Goal: Information Seeking & Learning: Learn about a topic

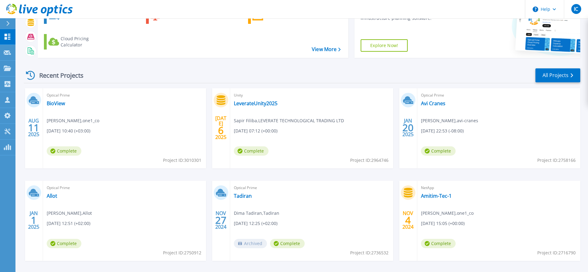
scroll to position [71, 0]
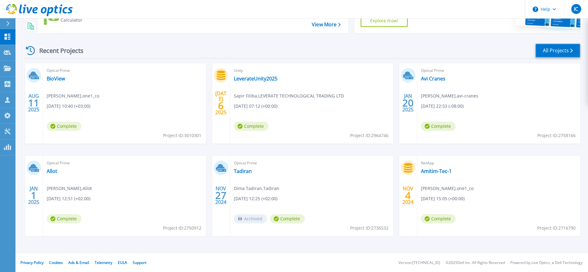
click at [559, 52] on link "All Projects" at bounding box center [558, 51] width 45 height 14
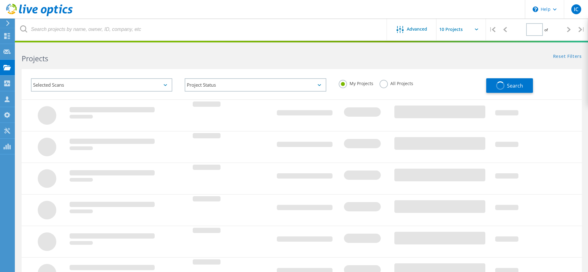
type input "2"
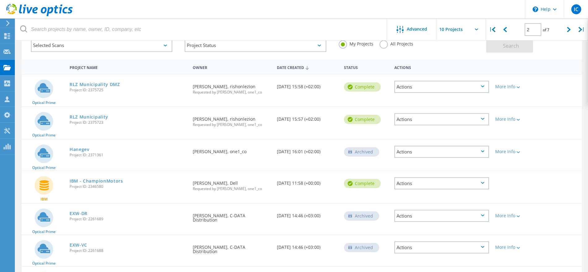
scroll to position [31, 0]
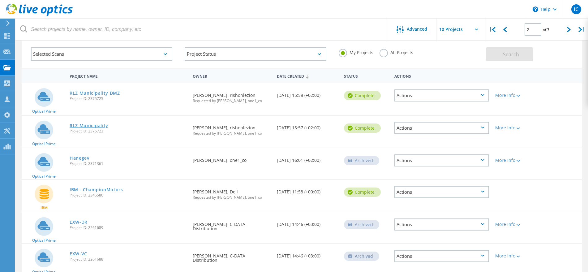
click at [100, 126] on link "RLZ Municipality" at bounding box center [89, 125] width 39 height 4
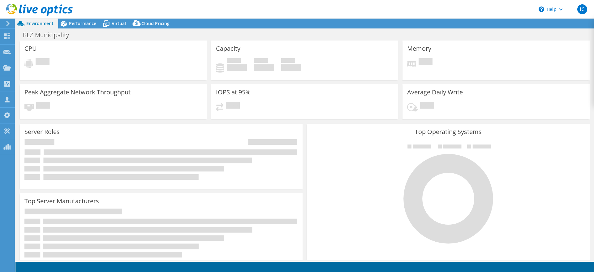
select select "USD"
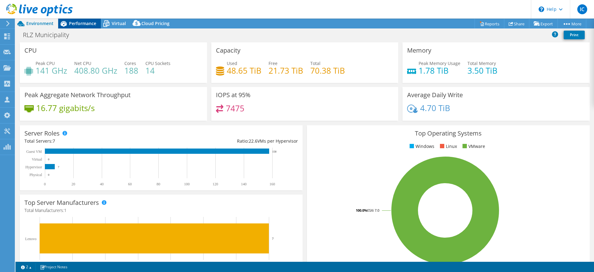
click at [83, 25] on span "Performance" at bounding box center [82, 23] width 27 height 6
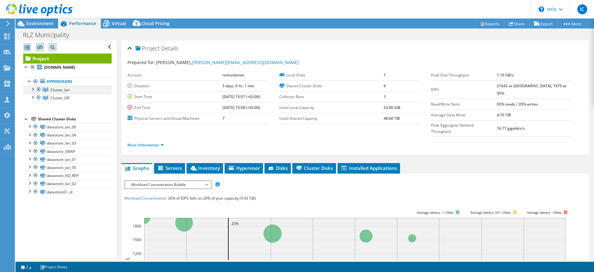
click at [31, 91] on div at bounding box center [32, 89] width 6 height 6
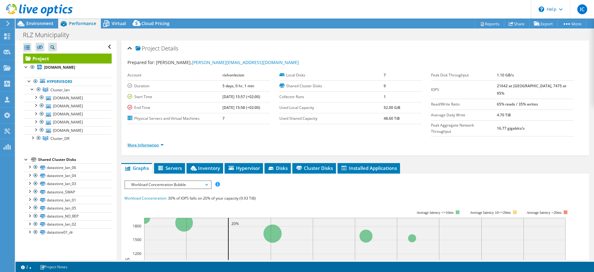
click at [142, 142] on link "More Information" at bounding box center [145, 144] width 36 height 5
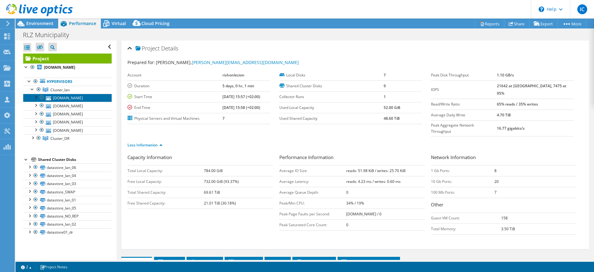
click at [81, 97] on link "[DOMAIN_NAME]" at bounding box center [67, 98] width 88 height 8
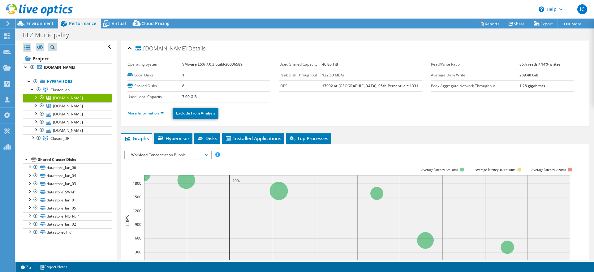
click at [161, 110] on link "More Information" at bounding box center [145, 112] width 36 height 5
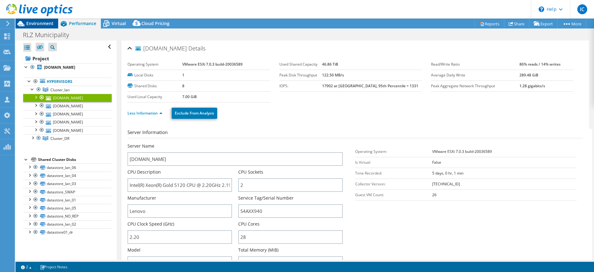
click at [37, 25] on span "Environment" at bounding box center [39, 23] width 27 height 6
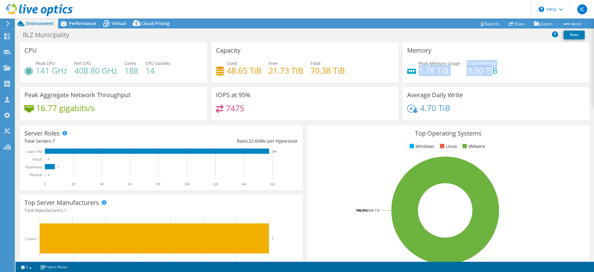
drag, startPoint x: 415, startPoint y: 68, endPoint x: 488, endPoint y: 68, distance: 73.0
click at [488, 68] on div "Peak Memory Usage 1.78 TiB Total Memory 3.50 TiB" at bounding box center [496, 70] width 178 height 20
click at [488, 68] on h4 "3.50 TiB" at bounding box center [482, 70] width 30 height 7
click at [73, 24] on span "Performance" at bounding box center [82, 23] width 27 height 6
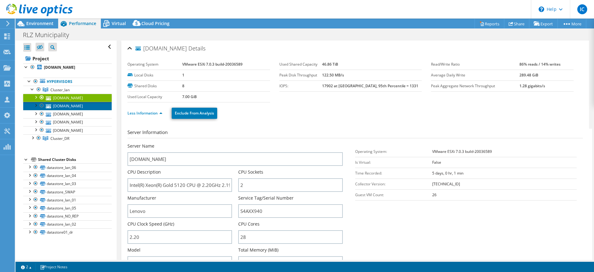
click at [64, 109] on link "[DOMAIN_NAME]" at bounding box center [67, 106] width 88 height 8
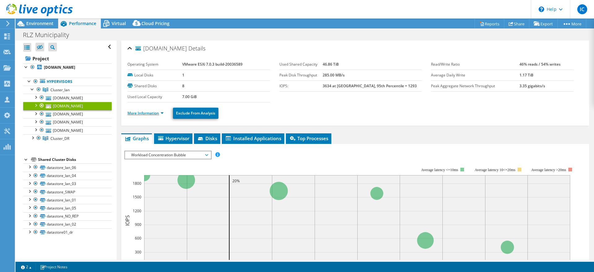
click at [152, 113] on link "More Information" at bounding box center [145, 112] width 36 height 5
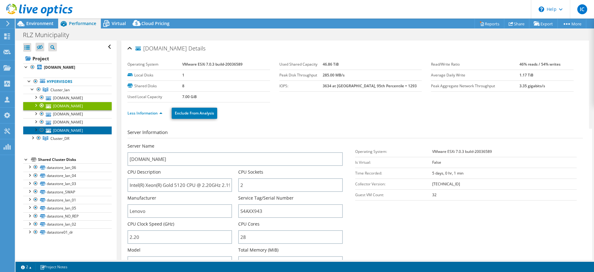
click at [52, 129] on link "[DOMAIN_NAME]" at bounding box center [67, 130] width 88 height 8
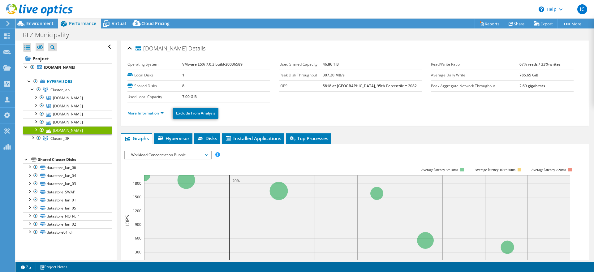
click at [143, 114] on link "More Information" at bounding box center [145, 112] width 36 height 5
